Goal: Find specific page/section: Find specific page/section

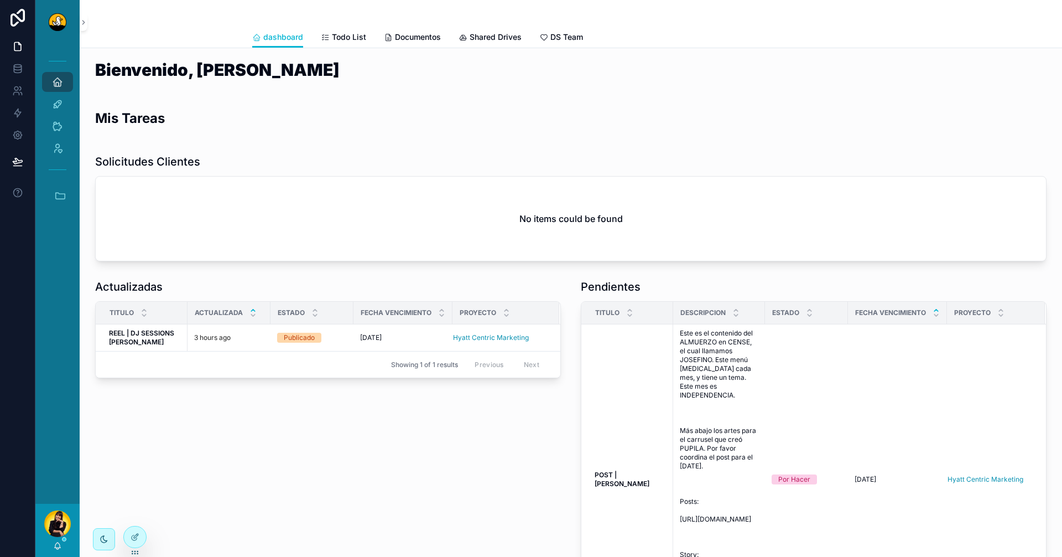
scroll to position [29, 0]
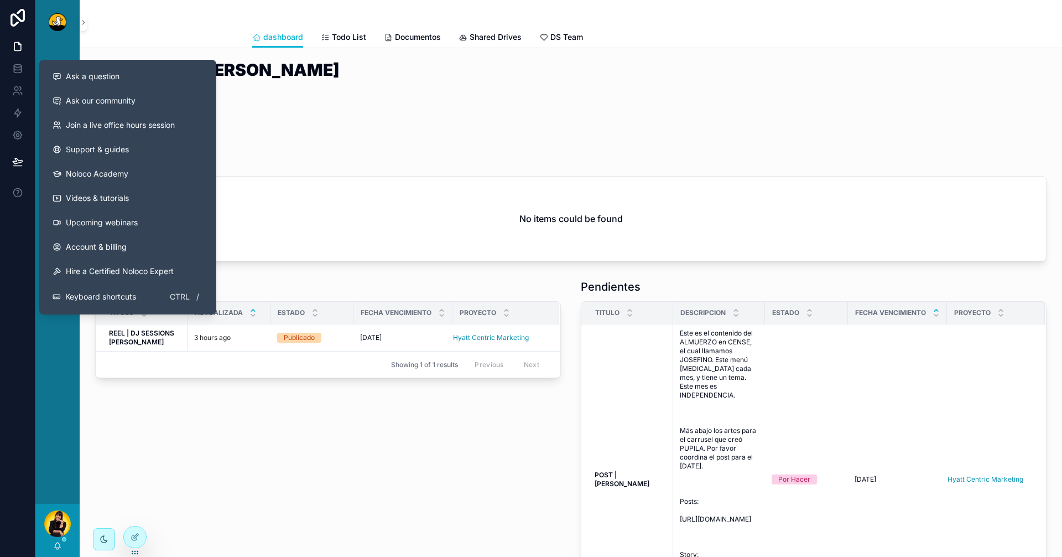
drag, startPoint x: 375, startPoint y: 450, endPoint x: 49, endPoint y: 321, distance: 350.4
click at [372, 450] on div "Actualizadas Titulo Actualizada Estado Fecha Vencimiento Proyecto REEL | DJ SES…" at bounding box center [328, 469] width 479 height 391
click at [210, 431] on div "Actualizadas Titulo Actualizada Estado Fecha Vencimiento Proyecto REEL | DJ SES…" at bounding box center [328, 469] width 479 height 391
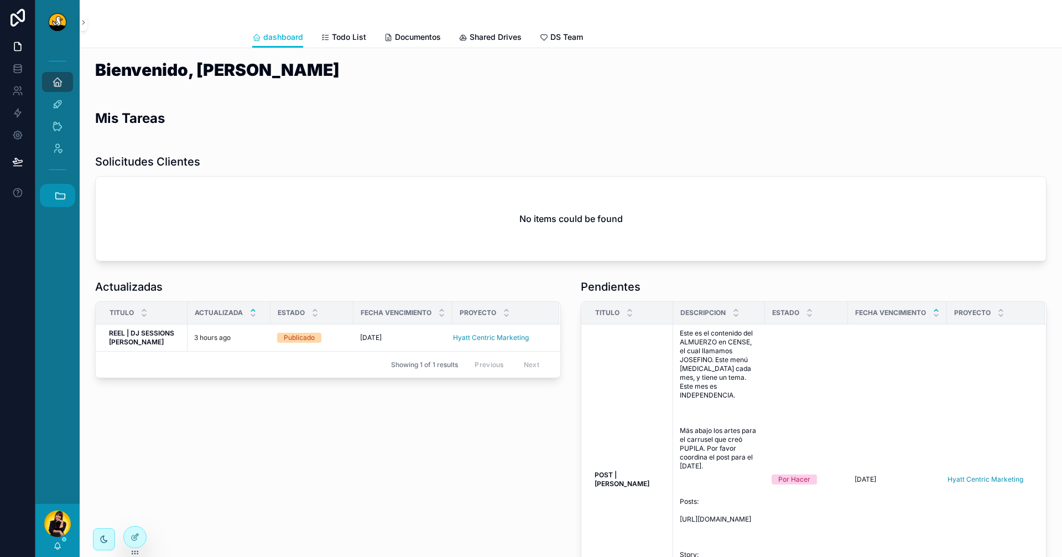
click at [56, 195] on icon "scrollable content" at bounding box center [60, 195] width 12 height 12
click at [61, 417] on span "HC" at bounding box center [57, 412] width 12 height 12
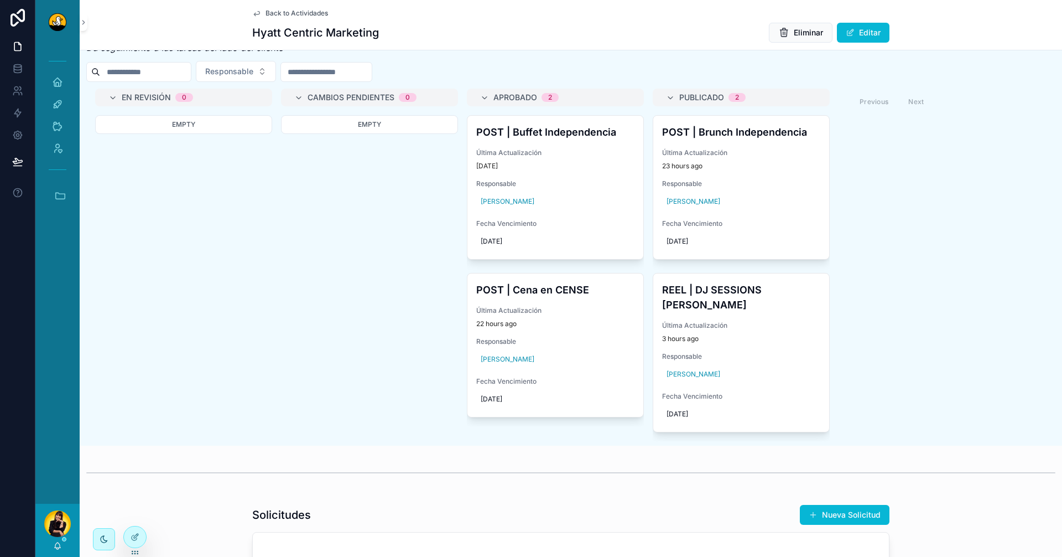
scroll to position [498, 0]
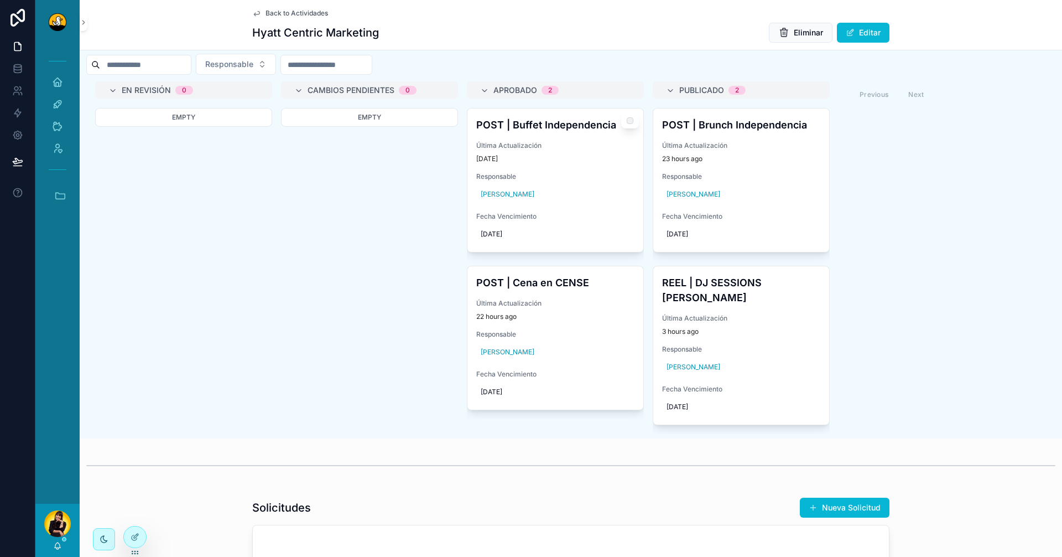
click at [598, 147] on div "POST | Buffet Independencia Última Actualización 1 day ago Responsable Rachel B…" at bounding box center [555, 179] width 176 height 143
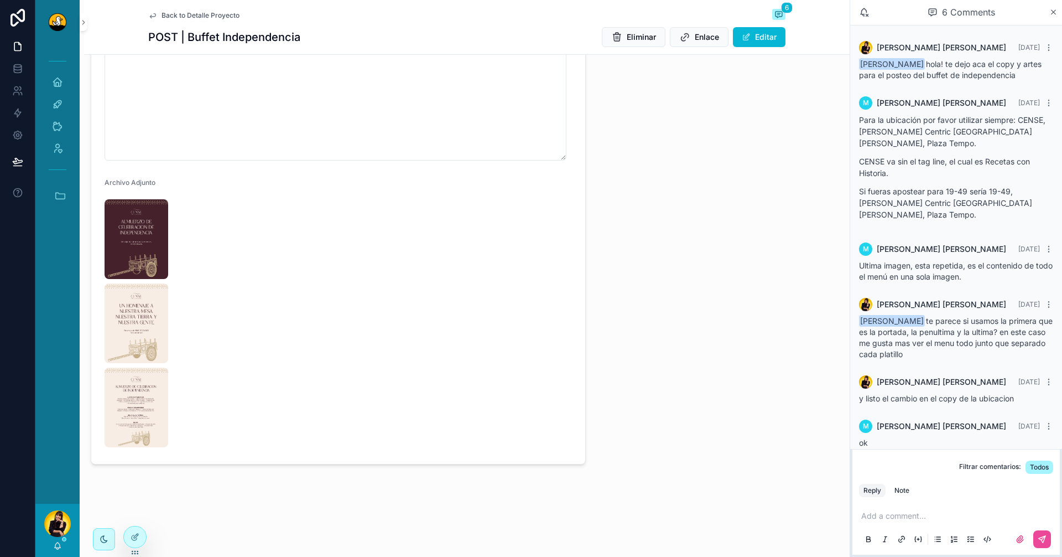
scroll to position [750, 0]
drag, startPoint x: 147, startPoint y: 232, endPoint x: 136, endPoint y: 217, distance: 18.3
click at [132, 218] on img "scrollable content" at bounding box center [137, 239] width 64 height 80
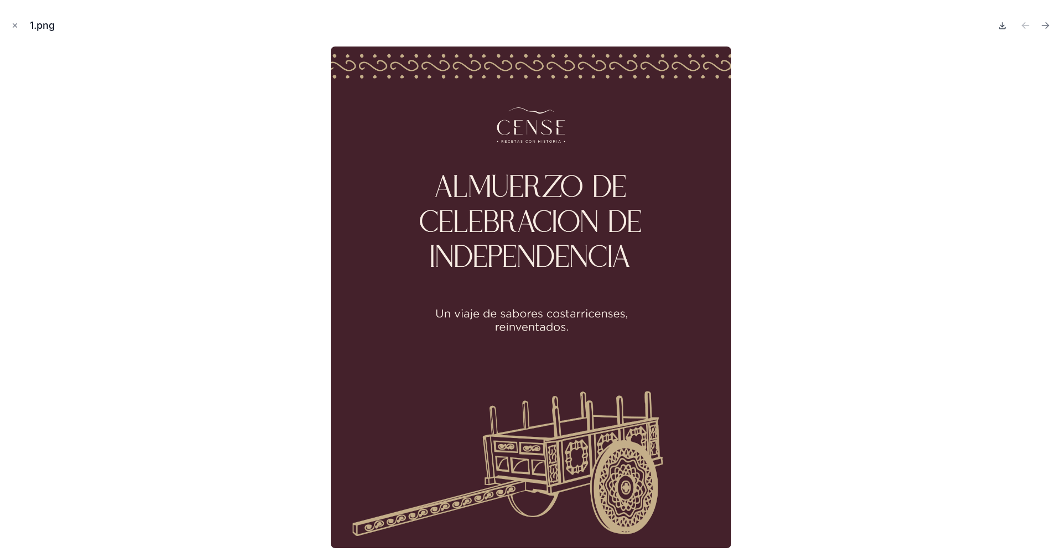
click at [1001, 29] on icon at bounding box center [1002, 25] width 9 height 9
click at [1044, 27] on icon "Next file" at bounding box center [1045, 25] width 11 height 11
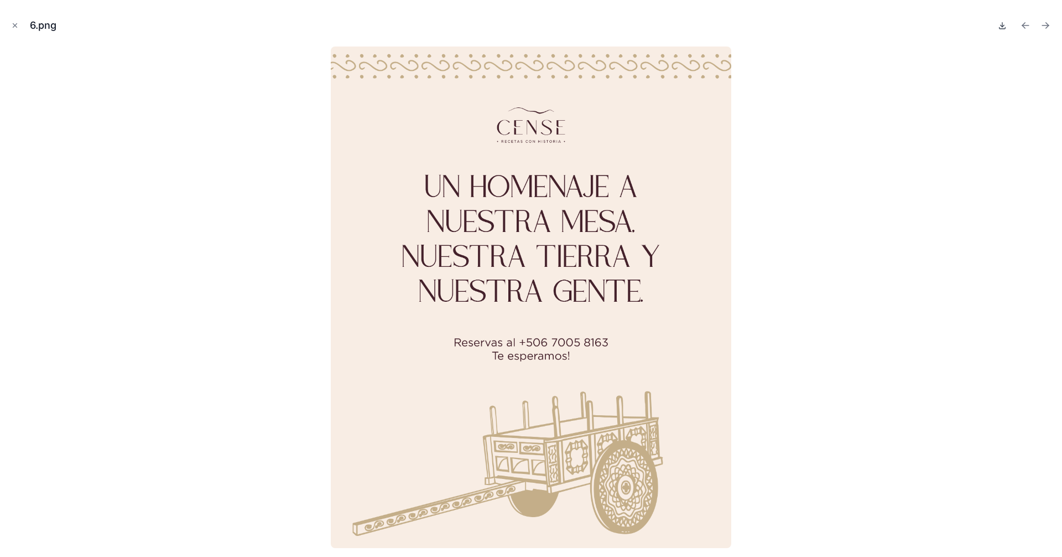
scroll to position [750, 0]
click at [1002, 29] on icon at bounding box center [1003, 28] width 6 height 2
click at [1045, 27] on icon "Next file" at bounding box center [1045, 25] width 11 height 11
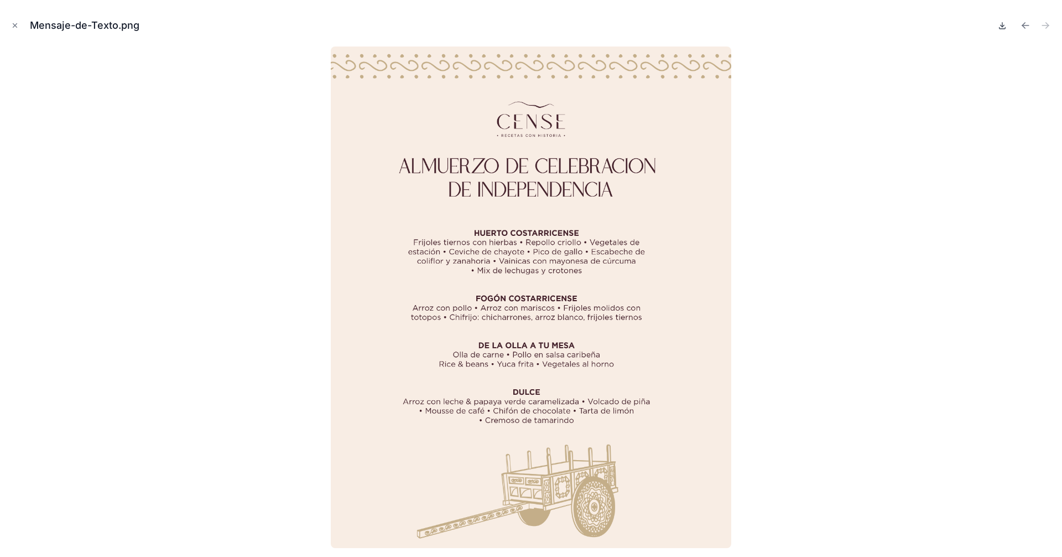
click at [1005, 27] on icon at bounding box center [1003, 28] width 6 height 2
click at [276, 254] on div at bounding box center [531, 296] width 1045 height 501
click at [15, 25] on icon "Close modal" at bounding box center [15, 26] width 8 height 8
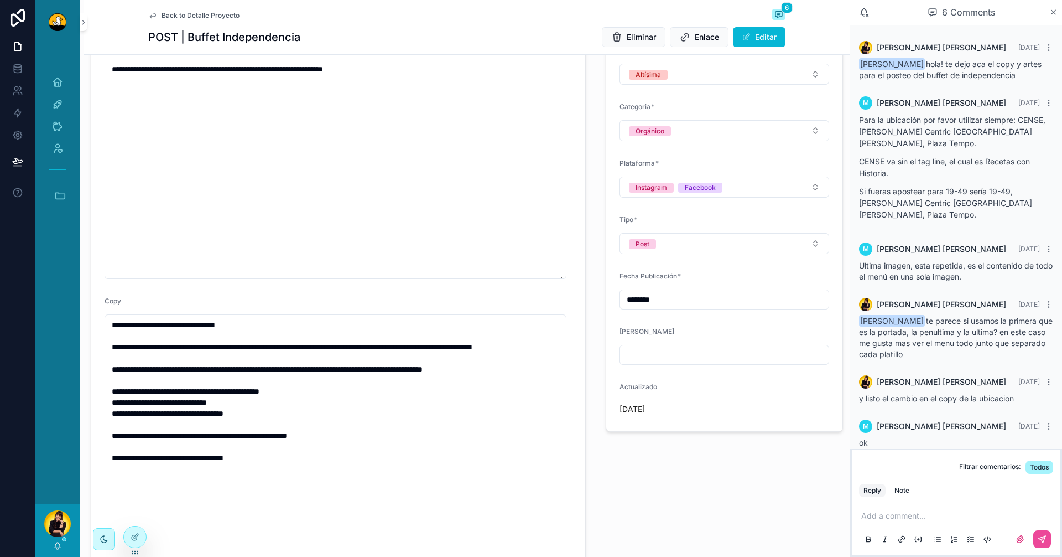
scroll to position [308, 0]
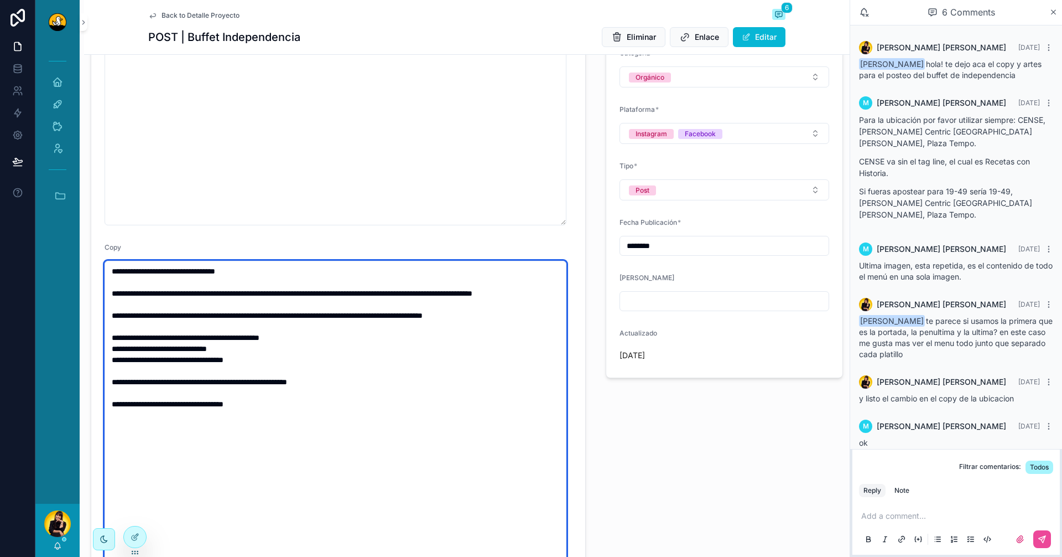
drag, startPoint x: 309, startPoint y: 421, endPoint x: 84, endPoint y: 266, distance: 273.6
click at [84, 266] on div "**********" at bounding box center [465, 345] width 770 height 1307
